Goal: Find specific page/section

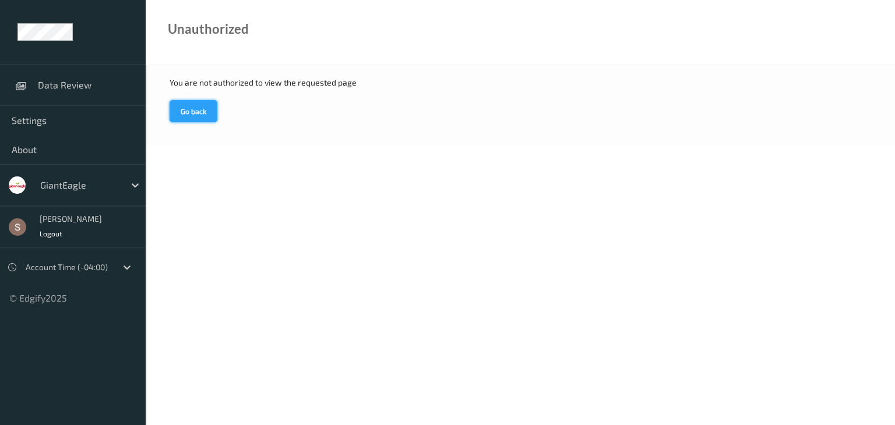
click at [209, 121] on button "Go back" at bounding box center [194, 111] width 48 height 22
click at [130, 190] on div at bounding box center [135, 185] width 21 height 21
click at [189, 105] on button "Go back" at bounding box center [194, 111] width 48 height 22
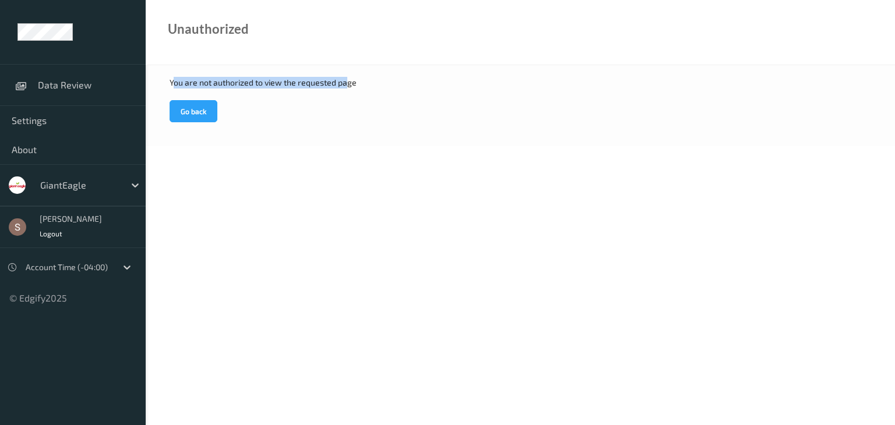
drag, startPoint x: 172, startPoint y: 84, endPoint x: 343, endPoint y: 84, distance: 171.3
click at [343, 84] on div "You are not authorized to view the requested page" at bounding box center [520, 83] width 701 height 12
drag, startPoint x: 168, startPoint y: 79, endPoint x: 357, endPoint y: 87, distance: 188.9
click at [357, 87] on div "You are not authorized to view the requested page Go back" at bounding box center [520, 105] width 749 height 81
copy div "You are not authorized to view the requested page"
